Goal: Task Accomplishment & Management: Complete application form

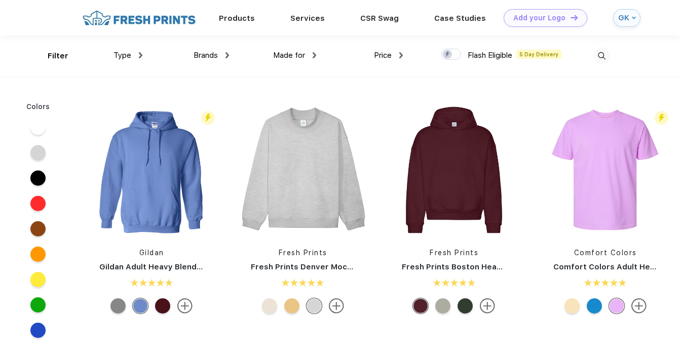
scroll to position [1, 0]
click at [149, 6] on div "Products Services Printing Fulfillment CSR Swag BIPOC-Owned Brands Women-Owned …" at bounding box center [333, 16] width 545 height 35
click at [149, 22] on img at bounding box center [139, 18] width 119 height 18
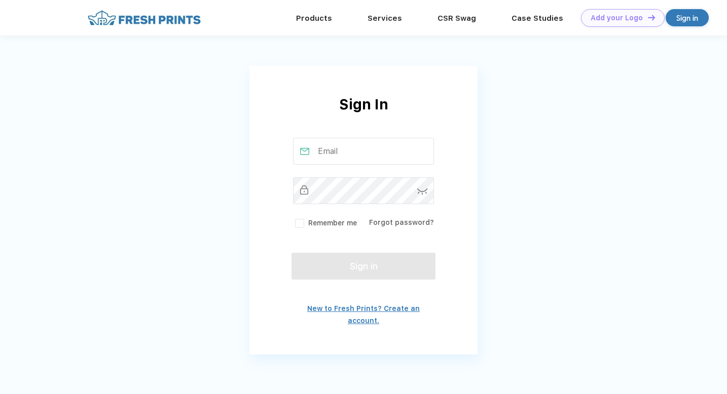
click at [350, 309] on link "New to Fresh Prints? Create an account." at bounding box center [363, 315] width 112 height 20
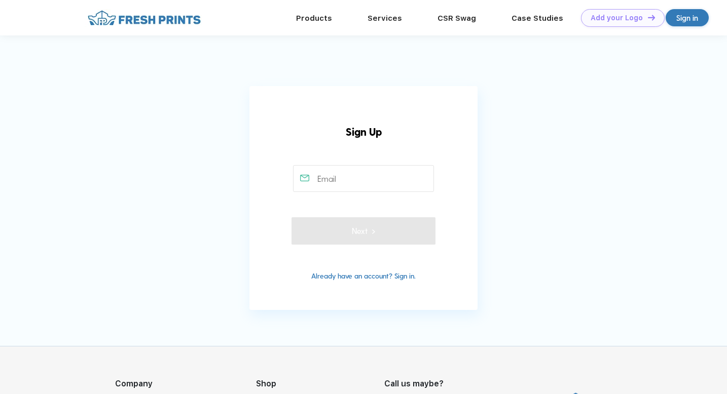
click at [344, 180] on input "text" at bounding box center [363, 178] width 141 height 27
type input "charlottermasi@gmail.com"
type input "2035845085"
type input "Charlotte R Masi"
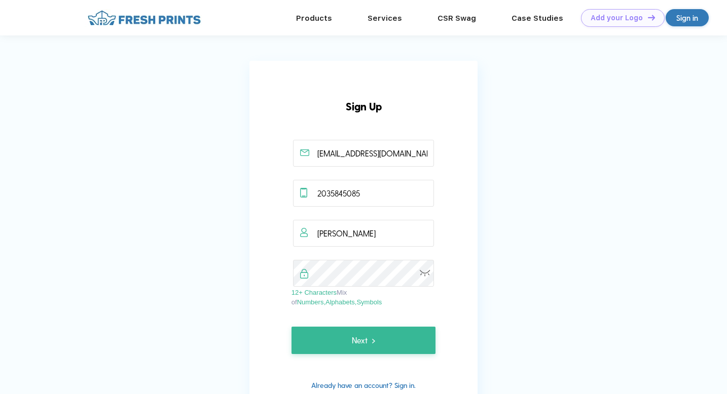
click at [291, 346] on div "Sign Up charlottermasi@gmail.com 2035845085 Charlotte R Masi 12+ Characters Mix…" at bounding box center [363, 240] width 228 height 359
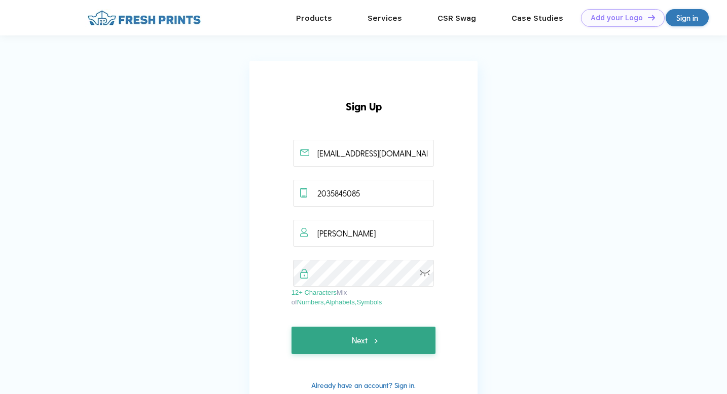
click at [330, 340] on button "Next" at bounding box center [363, 340] width 144 height 27
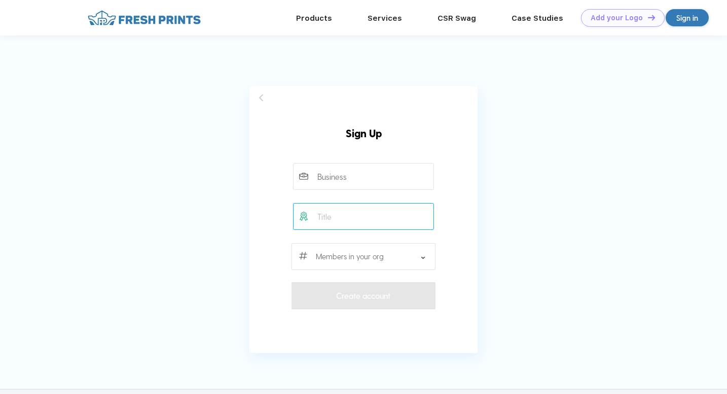
click at [354, 224] on input "text" at bounding box center [363, 216] width 141 height 27
click at [354, 253] on div at bounding box center [363, 256] width 144 height 27
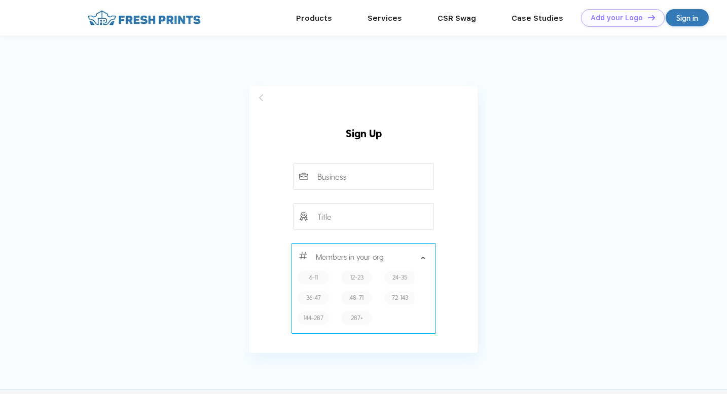
click at [318, 274] on label "6-11" at bounding box center [313, 278] width 9 height 10
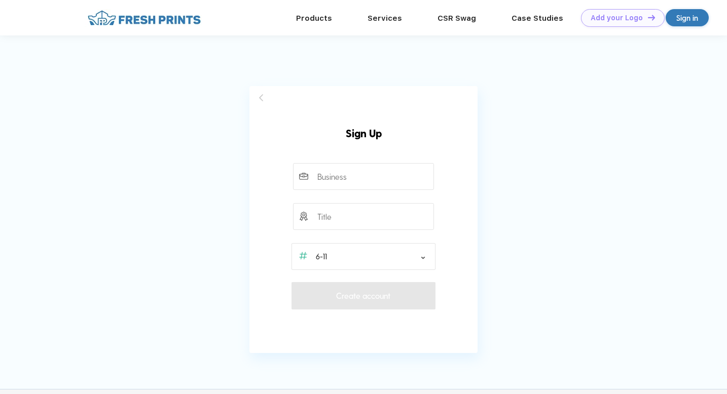
click at [359, 264] on div "6-11" at bounding box center [363, 256] width 144 height 27
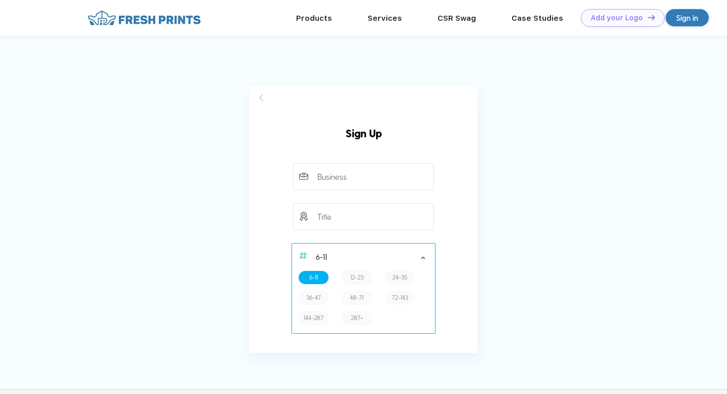
click at [359, 277] on label "12-23" at bounding box center [356, 278] width 13 height 10
type input "12-23"
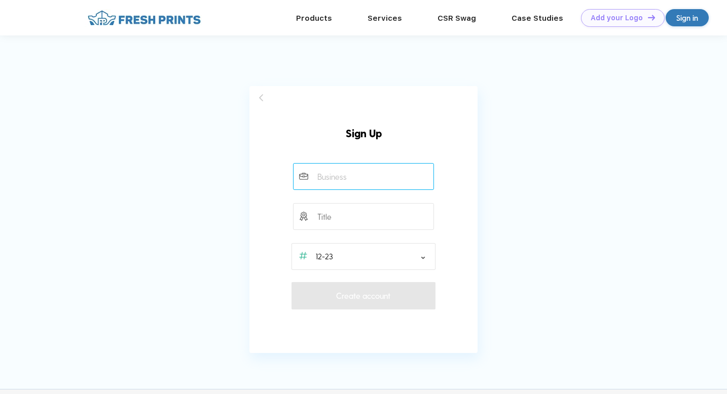
click at [358, 176] on input "text" at bounding box center [363, 176] width 141 height 27
type input "saxatones"
click at [475, 178] on div "Sign Up Please fill out all the required fields. Please fill out all the requir…" at bounding box center [363, 211] width 228 height 251
click at [402, 279] on div "Sign Up Please fill out all the required fields. Please fill out all the requir…" at bounding box center [363, 211] width 228 height 251
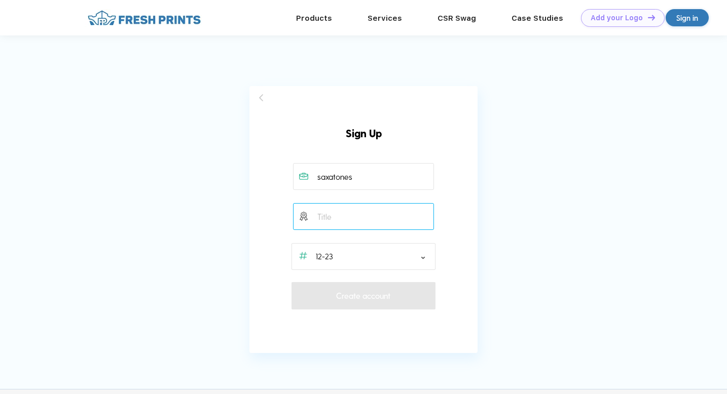
click at [379, 214] on input "text" at bounding box center [363, 216] width 141 height 27
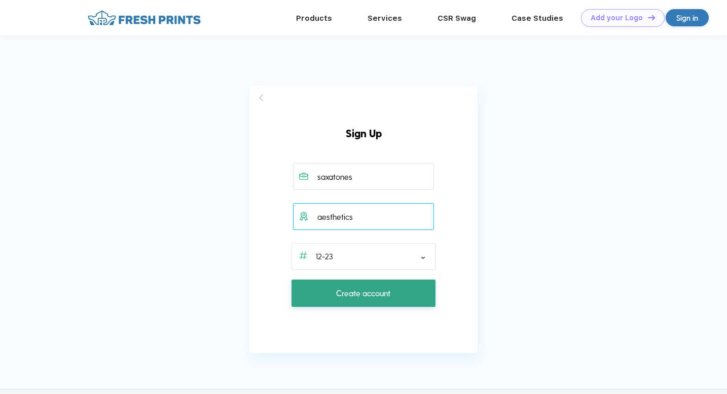
type input "aesthetics"
click at [385, 295] on span "Create account" at bounding box center [363, 293] width 54 height 12
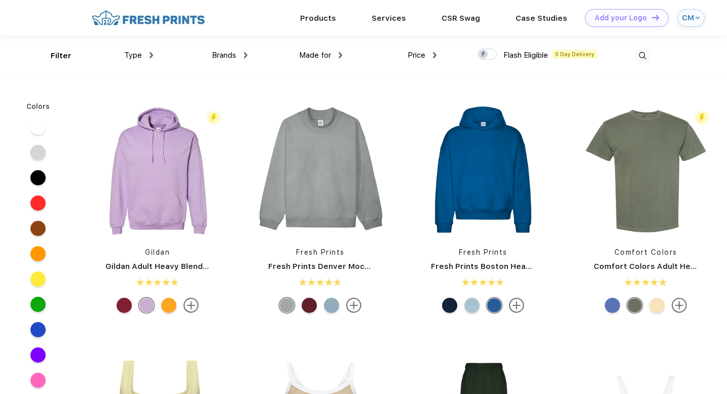
click at [160, 32] on div "Products Services Printing Fulfillment CSR Swag BIPOC-Owned Brands Women-Owned …" at bounding box center [378, 17] width 581 height 35
click at [173, 19] on img at bounding box center [148, 18] width 119 height 18
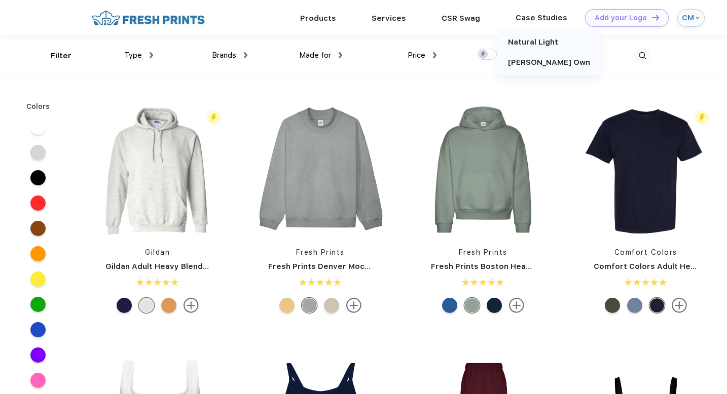
scroll to position [1, 0]
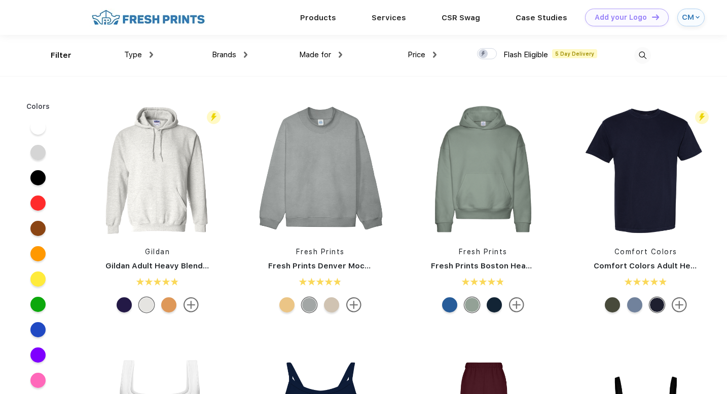
click at [237, 55] on div "Brands" at bounding box center [229, 55] width 35 height 12
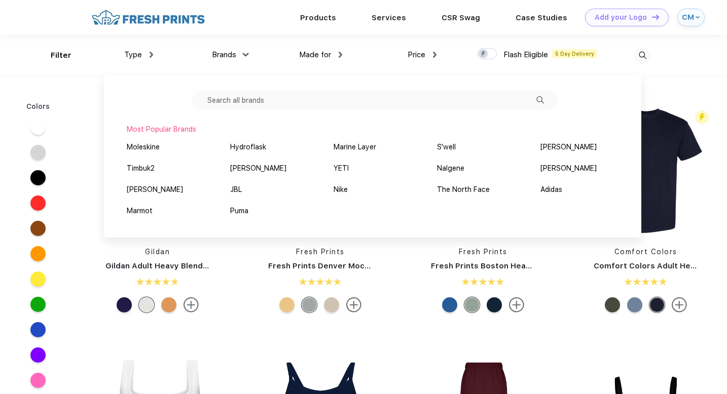
click at [338, 60] on div "Made for" at bounding box center [320, 55] width 43 height 12
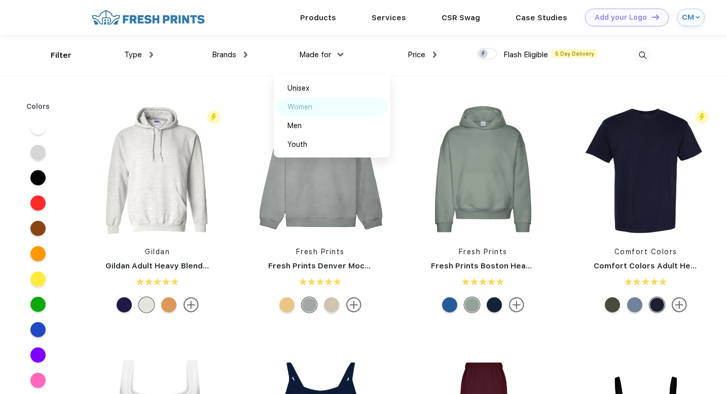
click at [308, 103] on div "Women" at bounding box center [299, 107] width 25 height 11
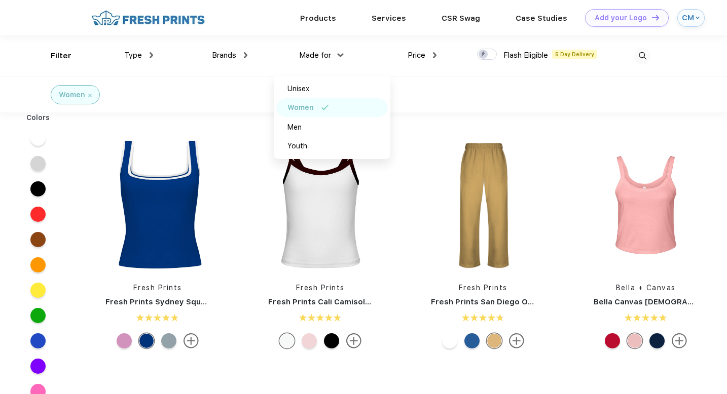
click at [336, 57] on div "Made for" at bounding box center [320, 56] width 43 height 12
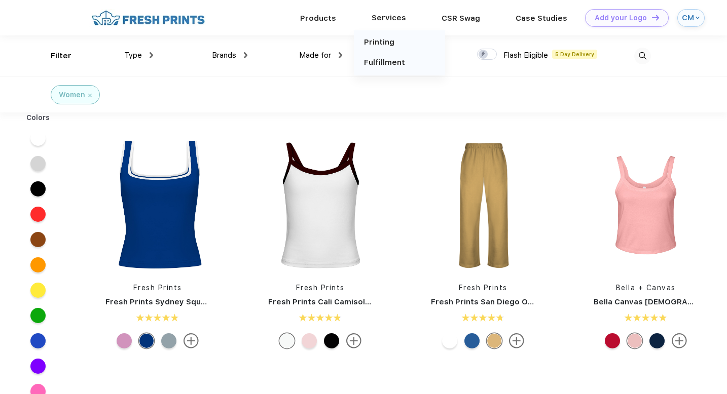
click at [378, 20] on div "Services" at bounding box center [389, 17] width 70 height 13
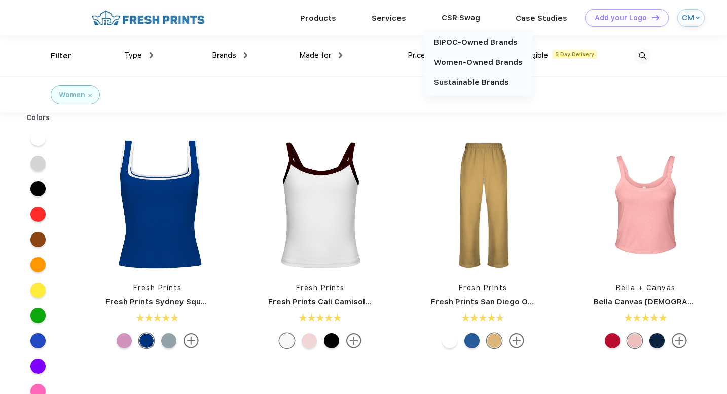
click at [476, 15] on div "CSR Swag" at bounding box center [461, 17] width 74 height 13
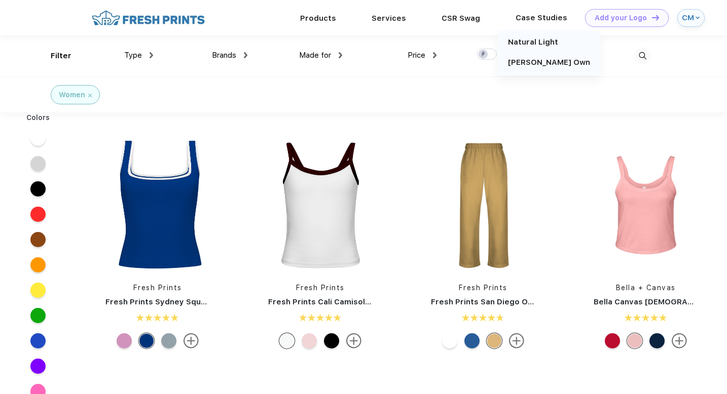
click at [526, 20] on div "Case Studies" at bounding box center [541, 17] width 87 height 13
click at [148, 28] on div "Products Services Printing Fulfillment CSR Swag BIPOC-Owned Brands Women-Owned …" at bounding box center [378, 17] width 581 height 35
click at [159, 20] on img at bounding box center [148, 18] width 119 height 18
